Goal: Information Seeking & Learning: Learn about a topic

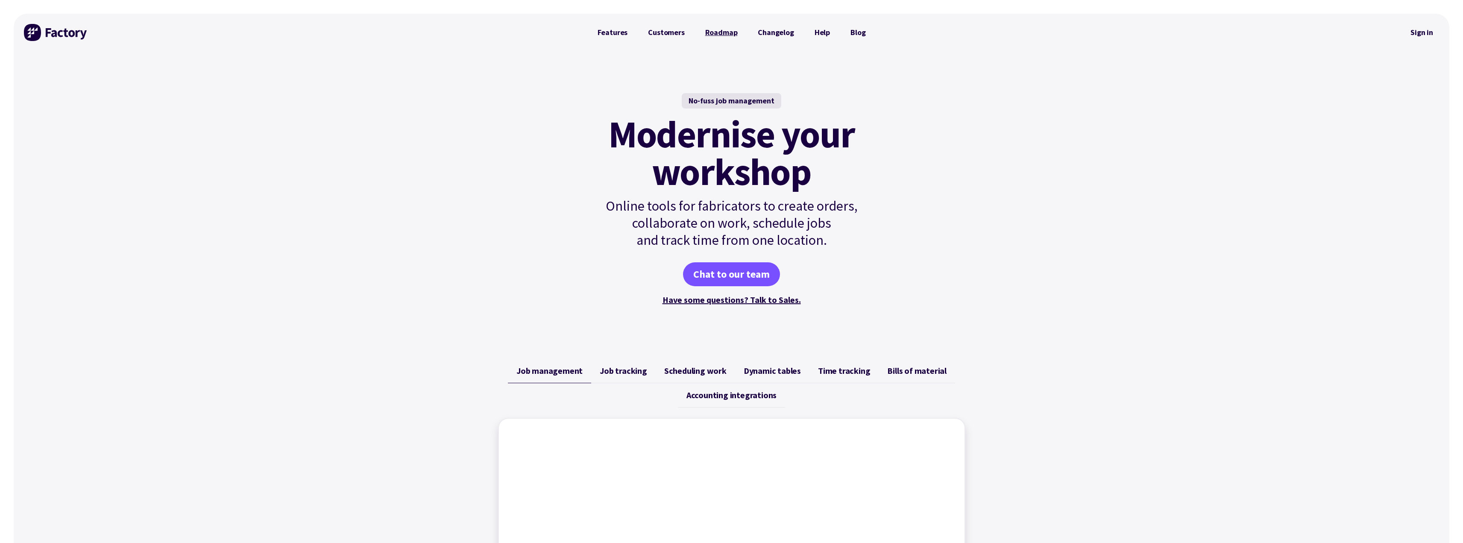
click at [709, 31] on link "Roadmap" at bounding box center [721, 32] width 53 height 17
click at [671, 31] on link "Customers" at bounding box center [666, 32] width 57 height 17
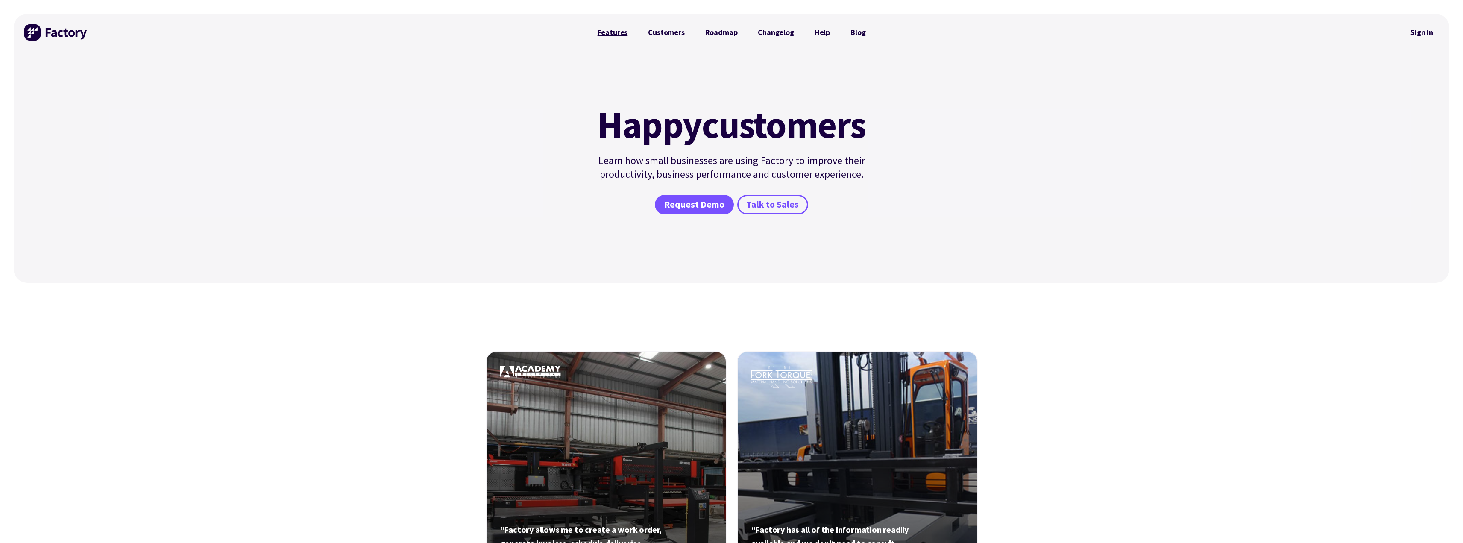
click at [601, 29] on link "Features" at bounding box center [612, 32] width 51 height 17
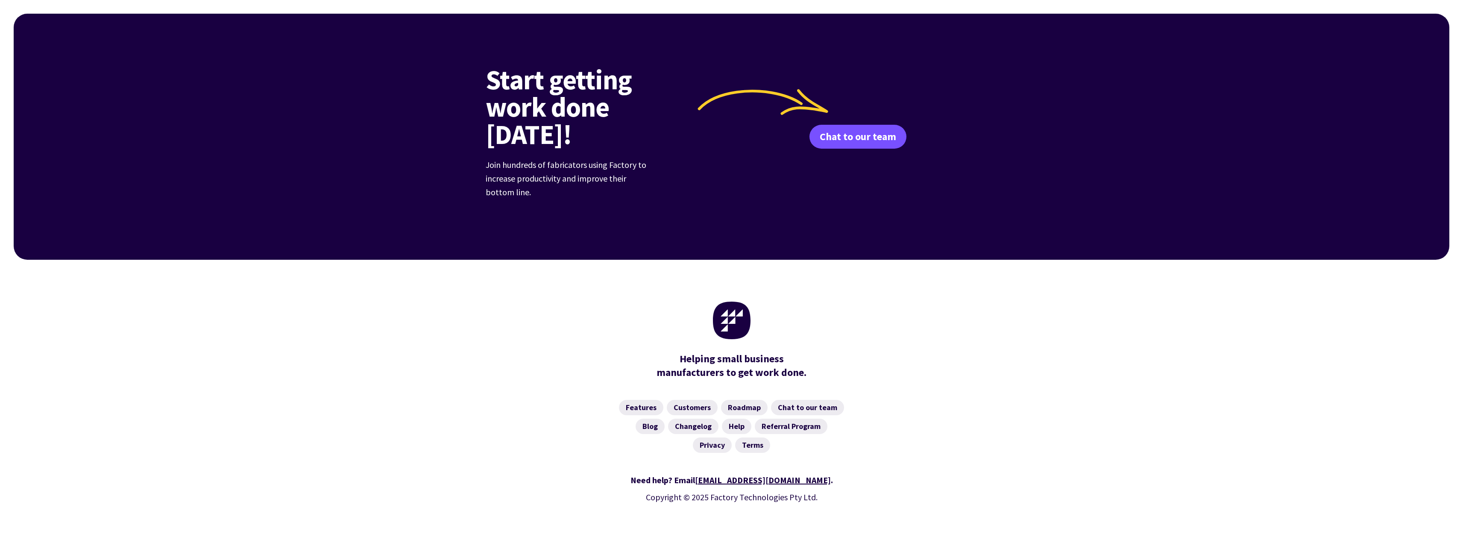
scroll to position [1190, 0]
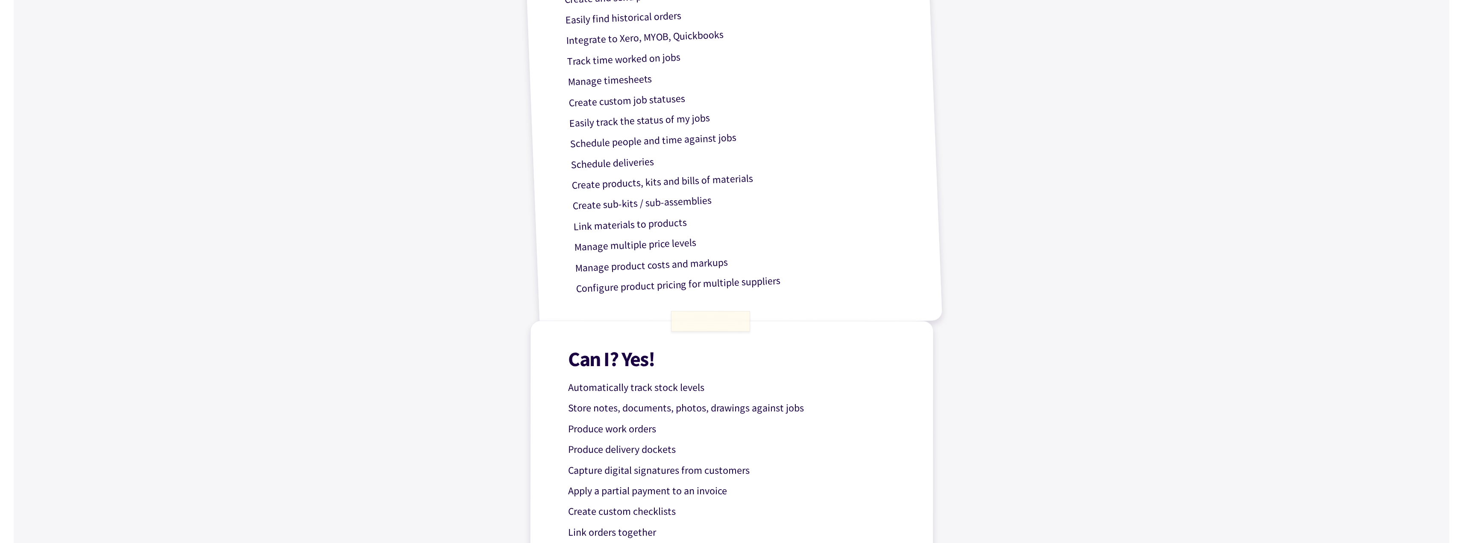
scroll to position [0, 0]
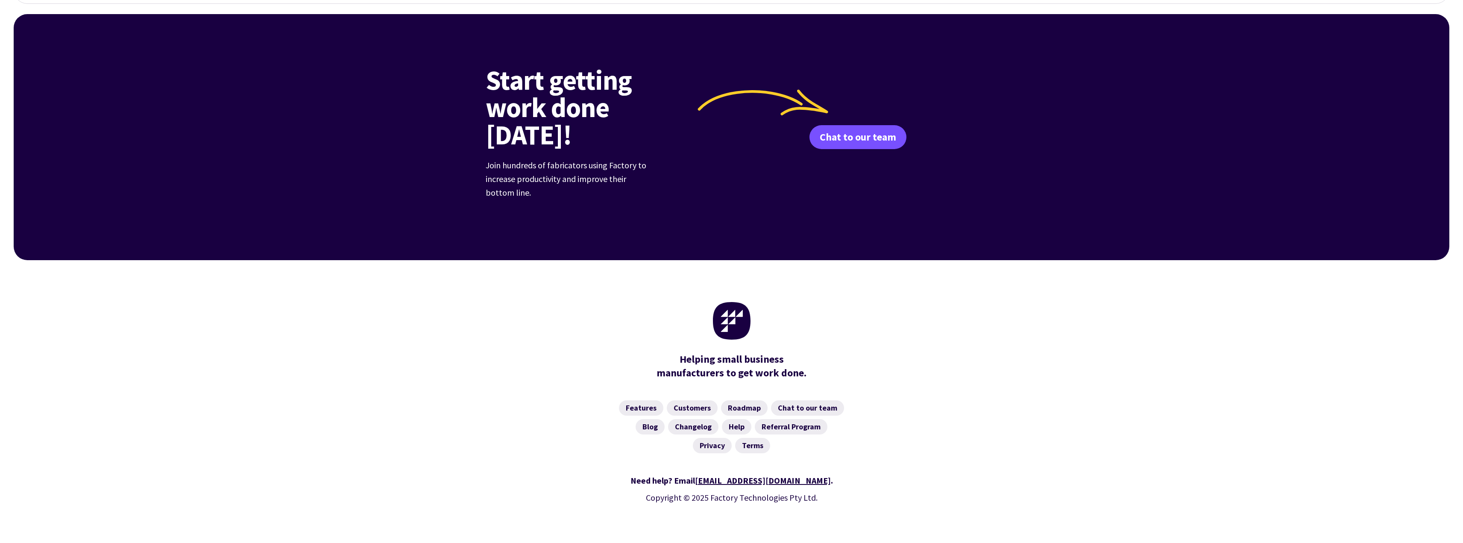
scroll to position [1093, 0]
